Goal: Information Seeking & Learning: Understand process/instructions

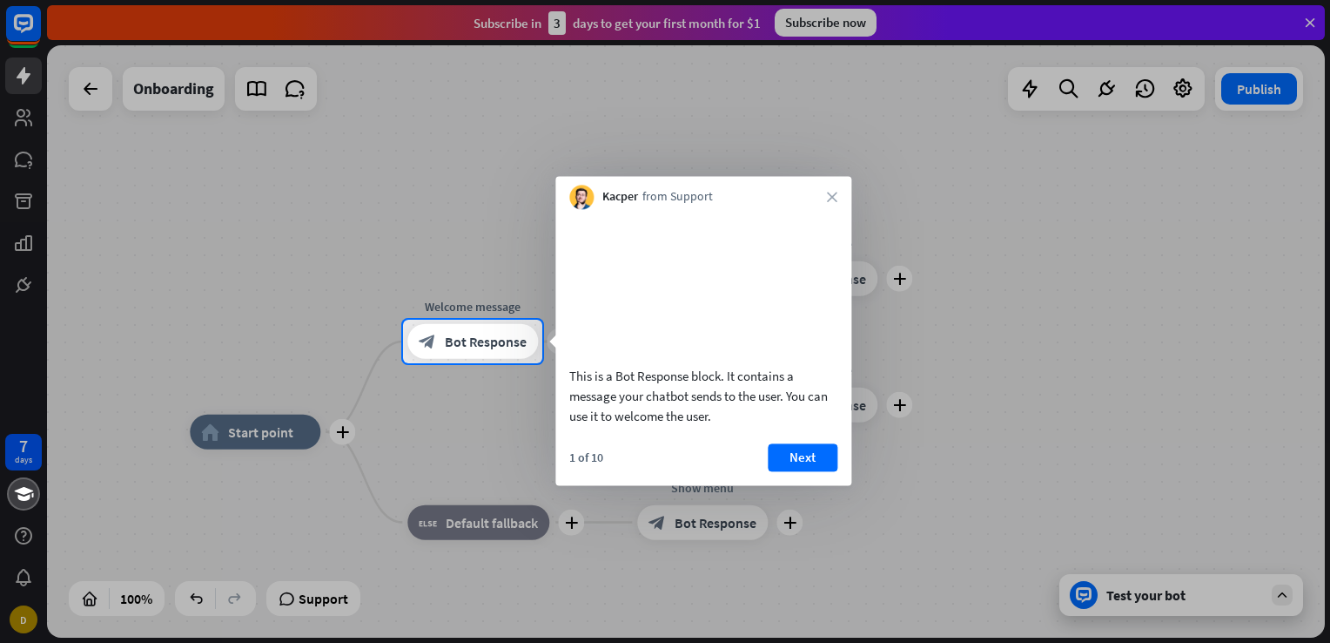
click at [834, 202] on div "Kacper from Support close" at bounding box center [703, 192] width 296 height 33
click at [831, 197] on icon "close" at bounding box center [832, 197] width 10 height 10
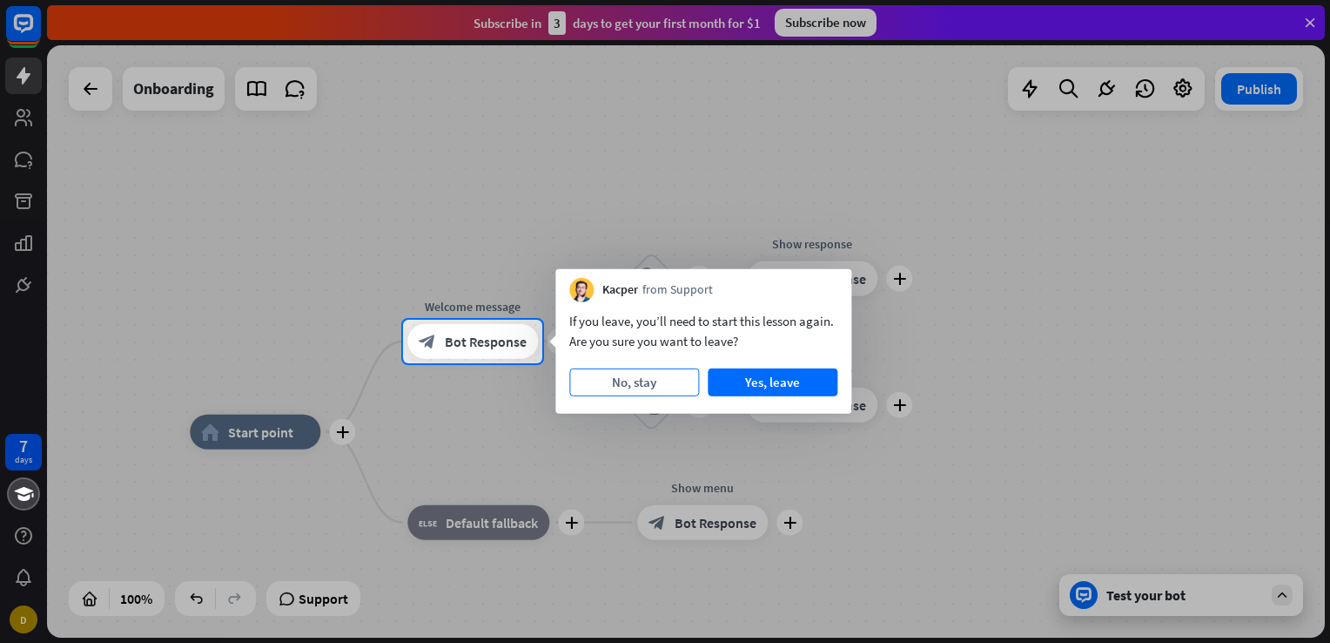
click at [663, 380] on button "No, stay" at bounding box center [634, 382] width 130 height 28
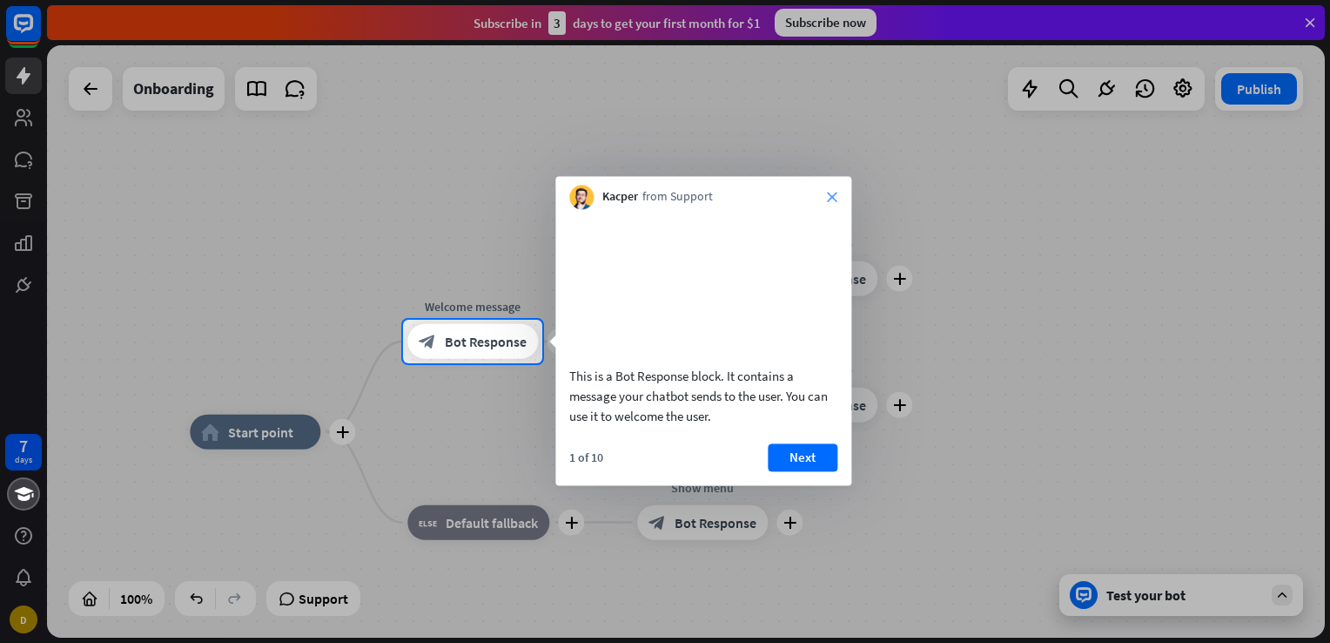
click at [831, 198] on icon "close" at bounding box center [832, 197] width 10 height 10
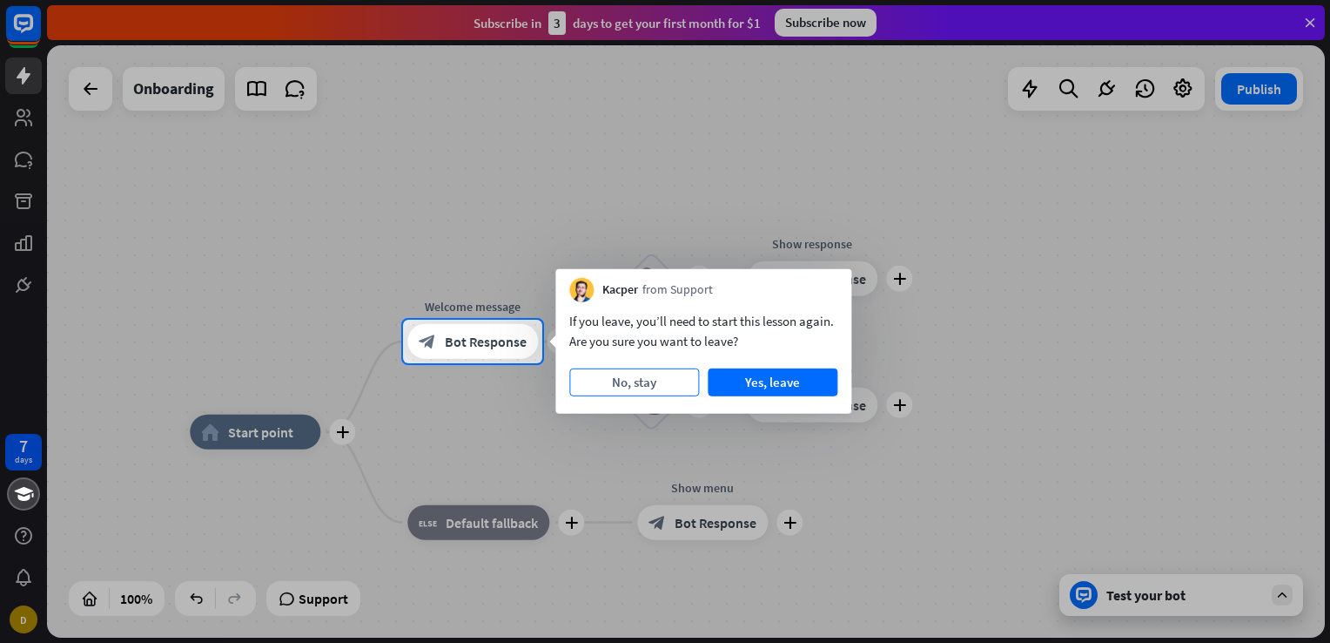
click at [670, 378] on button "No, stay" at bounding box center [634, 382] width 130 height 28
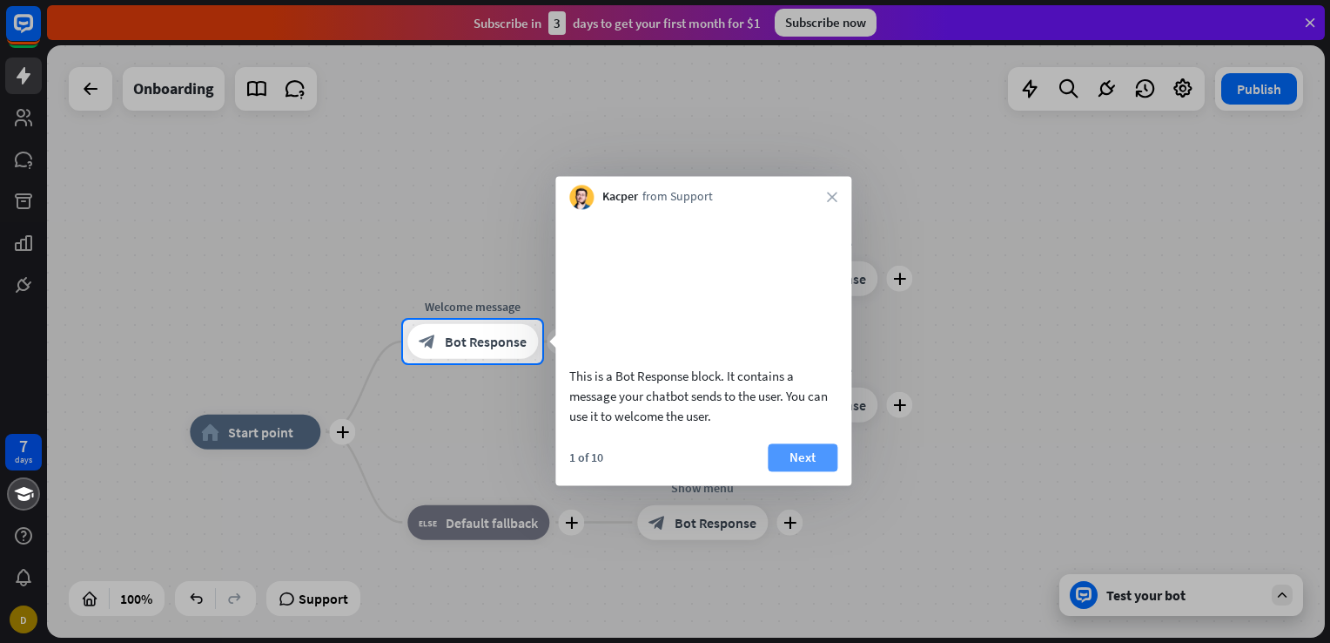
click at [817, 471] on button "Next" at bounding box center [803, 457] width 70 height 28
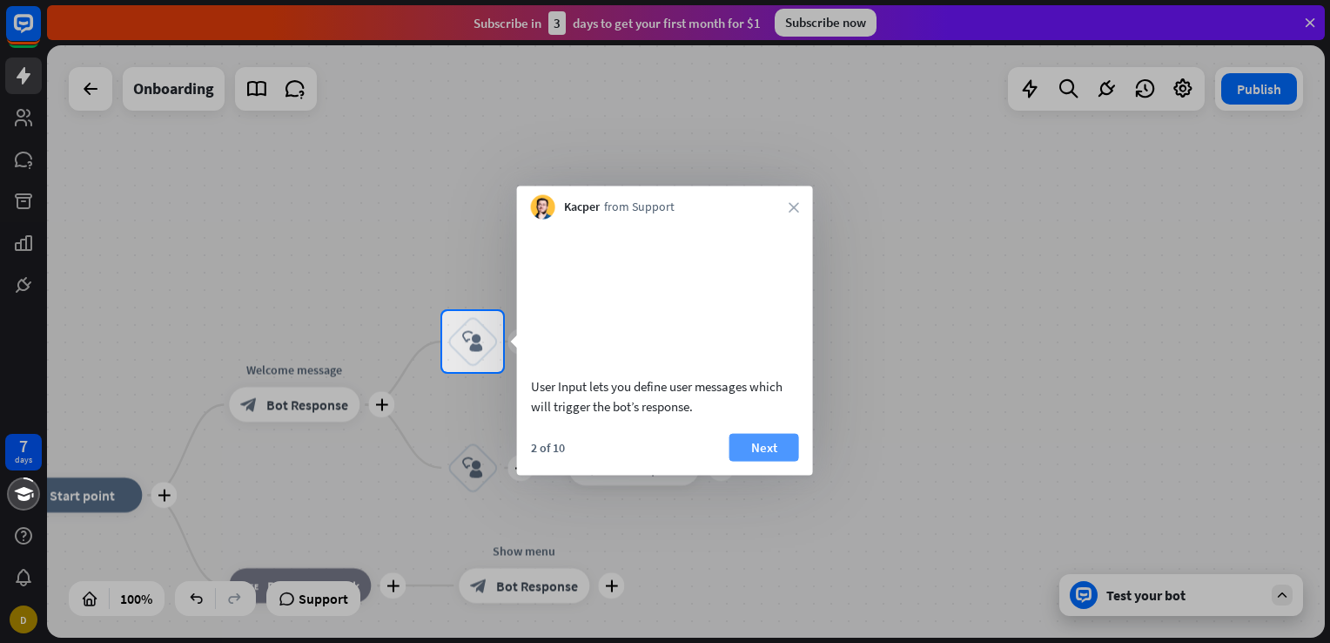
click at [764, 461] on button "Next" at bounding box center [765, 447] width 70 height 28
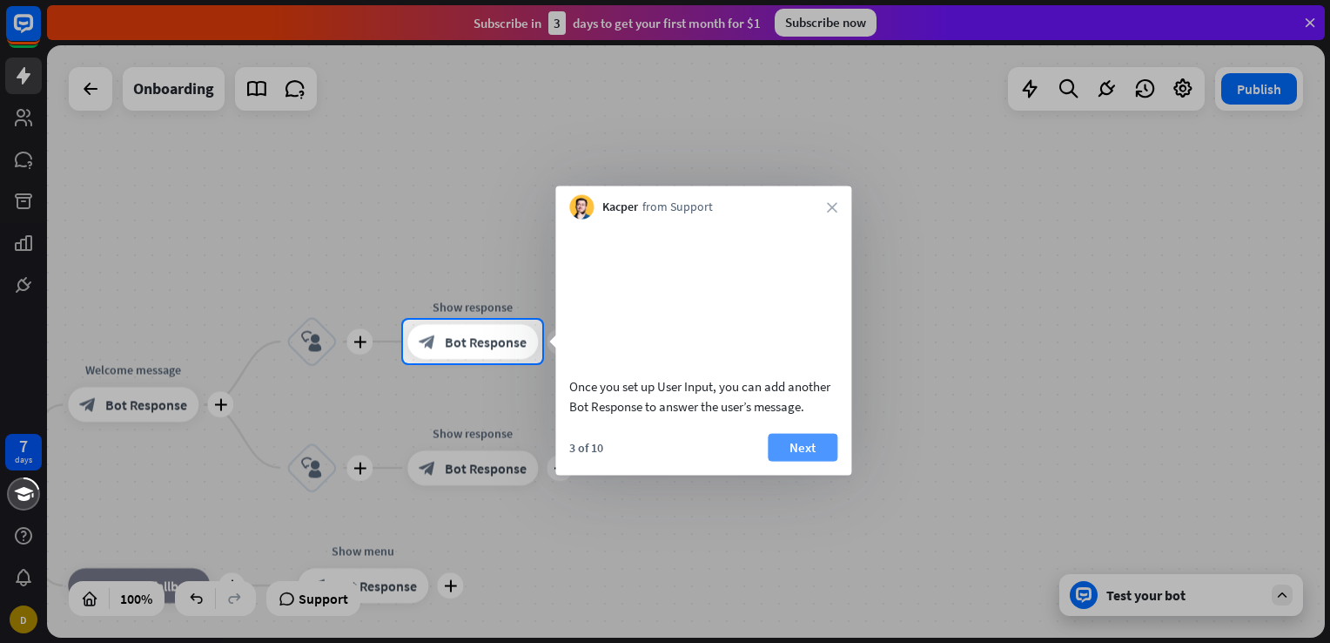
click at [815, 461] on button "Next" at bounding box center [803, 447] width 70 height 28
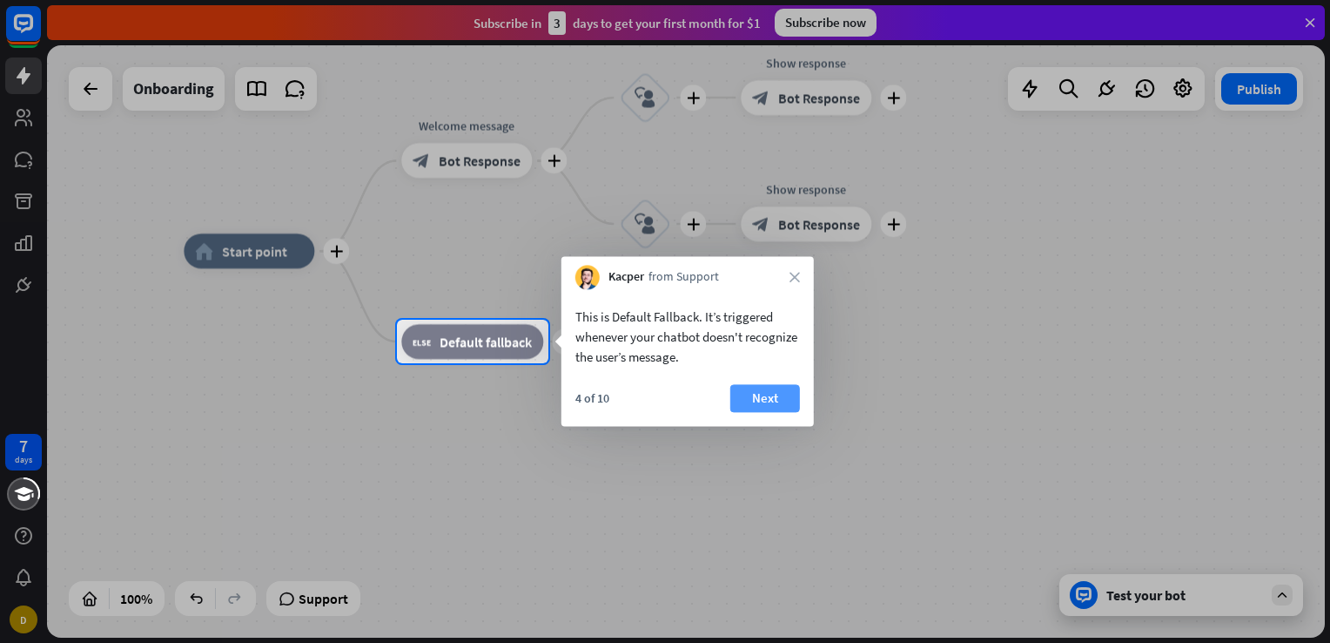
click at [766, 399] on button "Next" at bounding box center [765, 398] width 70 height 28
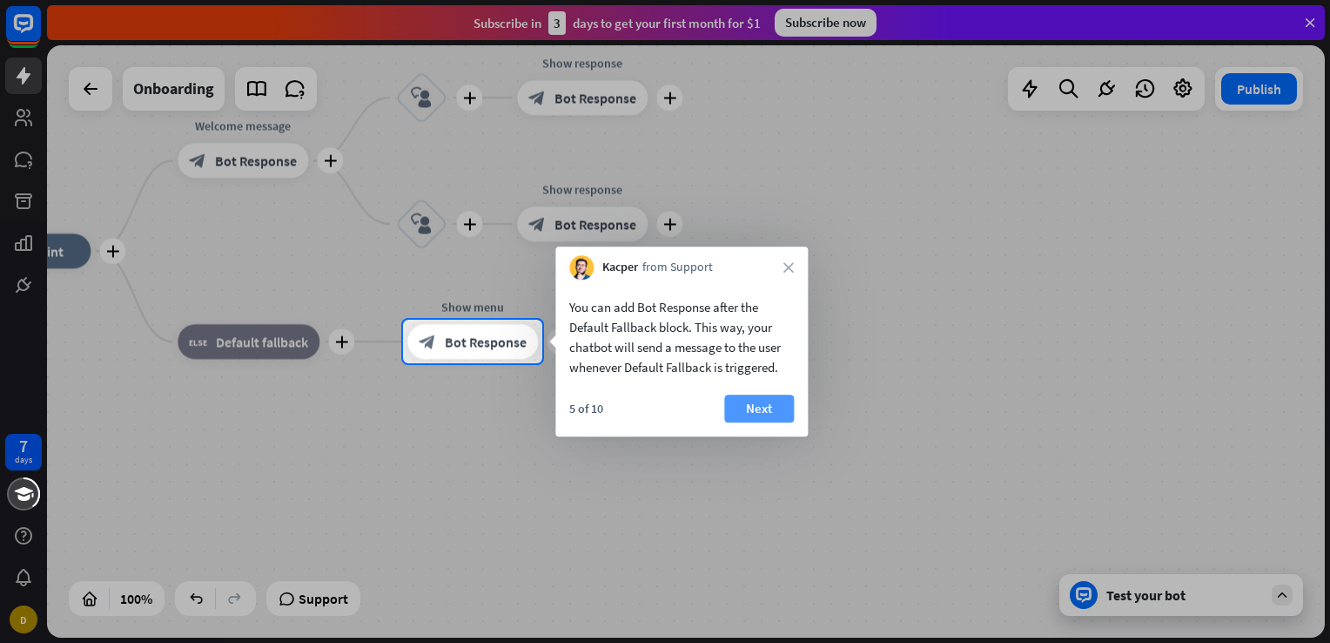
click at [736, 412] on button "Next" at bounding box center [759, 408] width 70 height 28
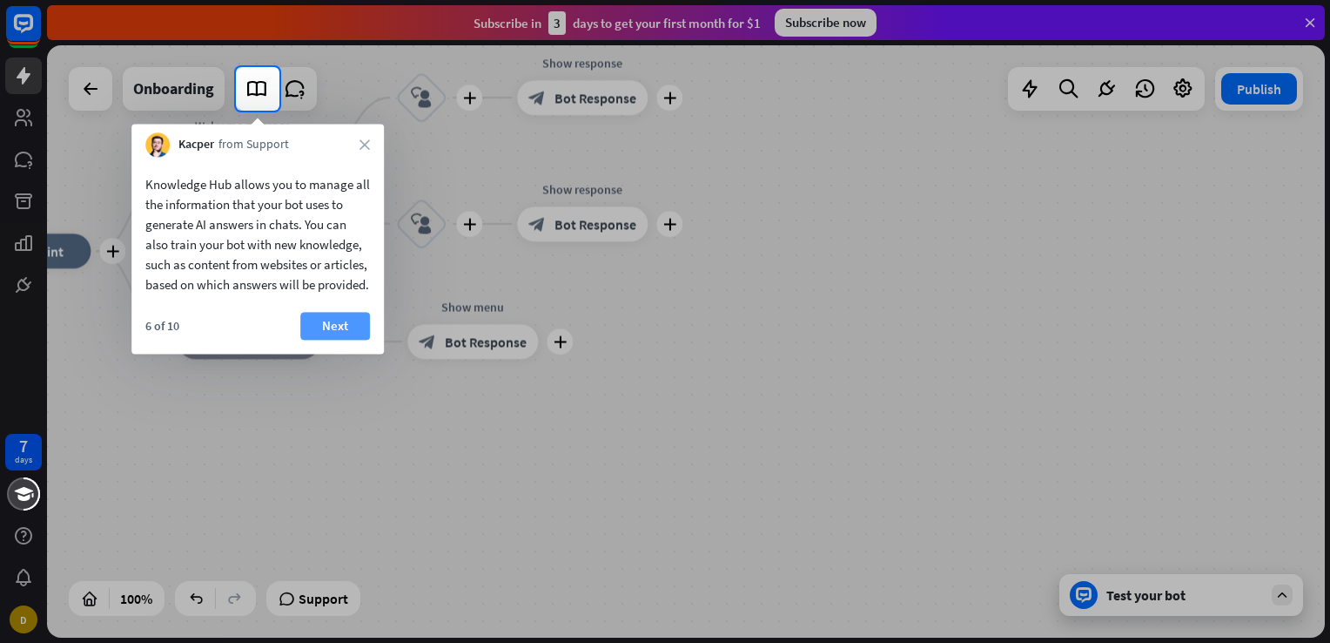
click at [327, 340] on button "Next" at bounding box center [335, 326] width 70 height 28
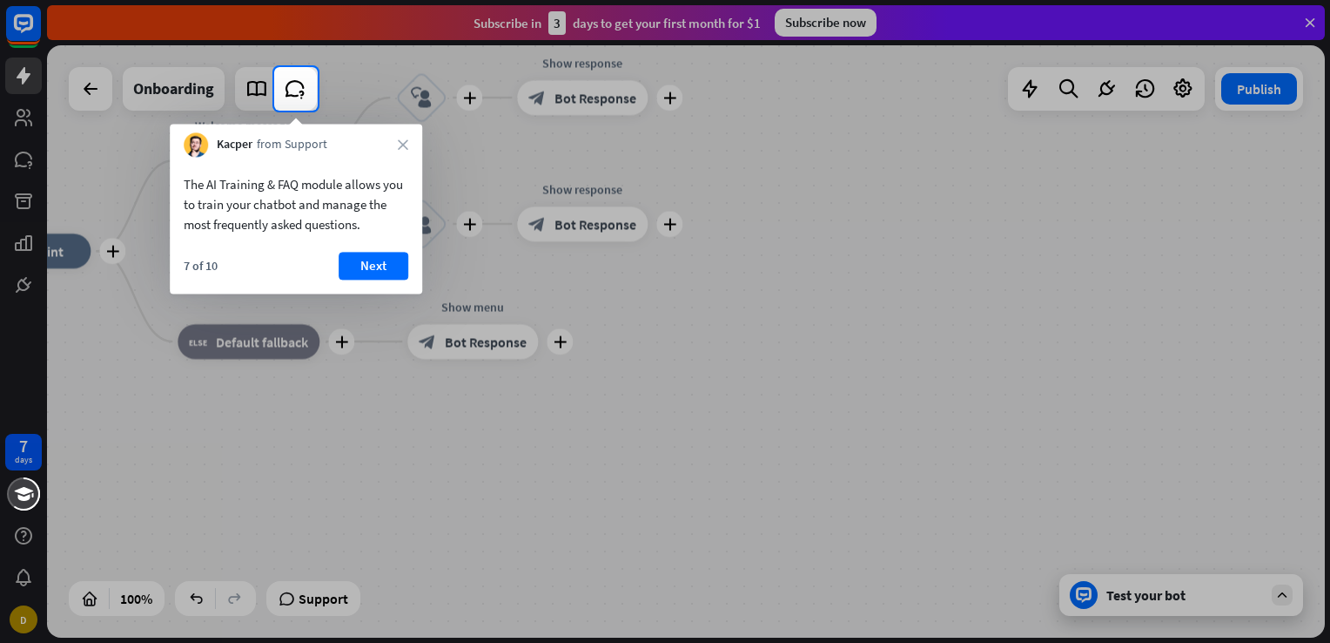
click at [369, 259] on button "Next" at bounding box center [374, 266] width 70 height 28
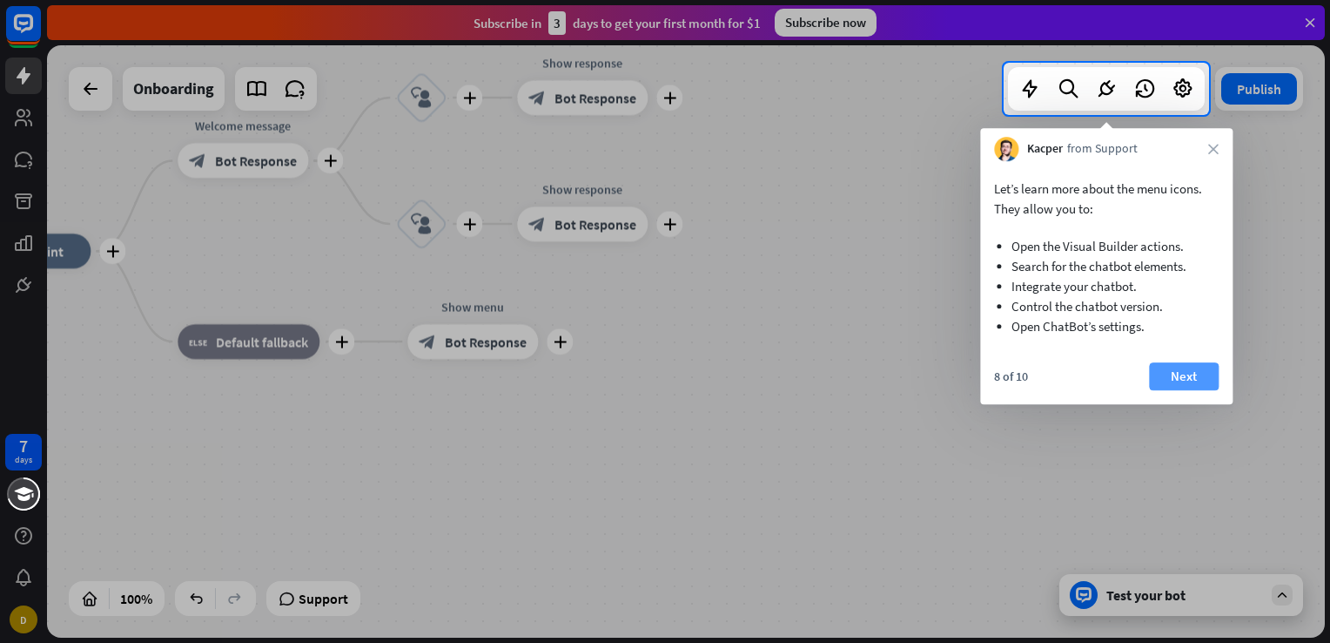
click at [1186, 384] on button "Next" at bounding box center [1184, 376] width 70 height 28
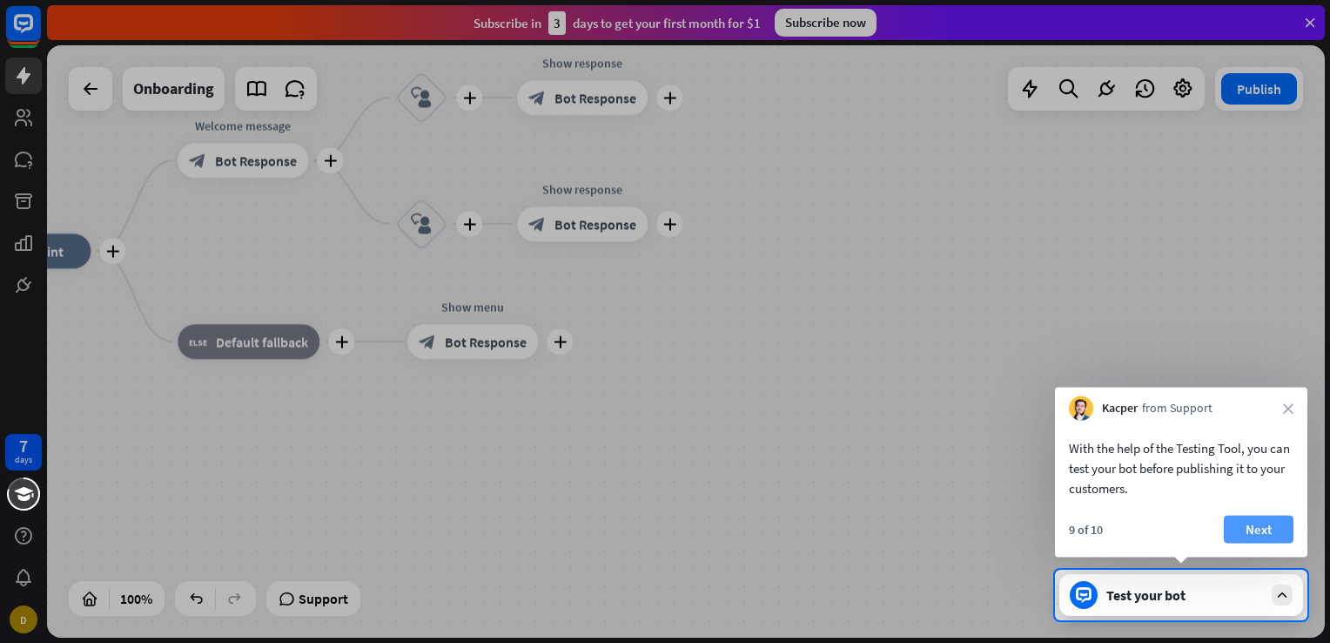
click at [1254, 521] on button "Next" at bounding box center [1259, 529] width 70 height 28
